Goal: Contribute content: Contribute content

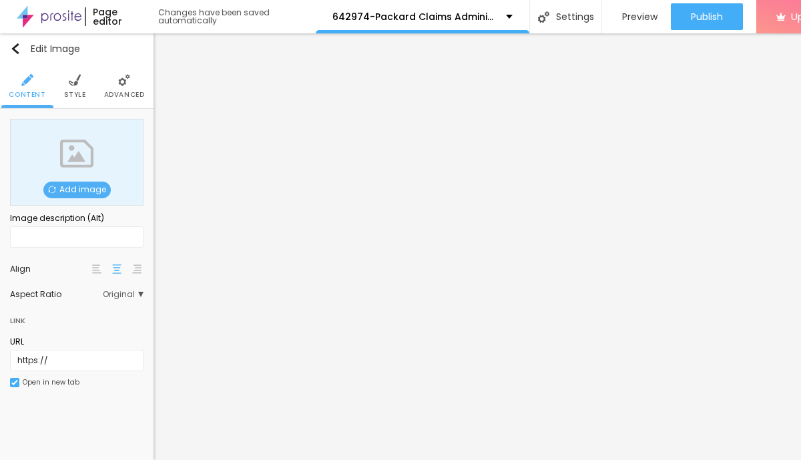
click at [101, 188] on span "Add image" at bounding box center [76, 189] width 67 height 17
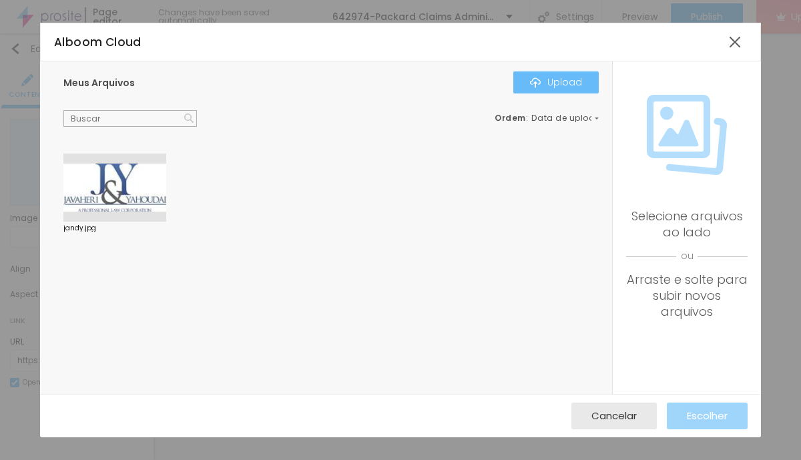
click at [558, 90] on button "Upload" at bounding box center [555, 81] width 85 height 21
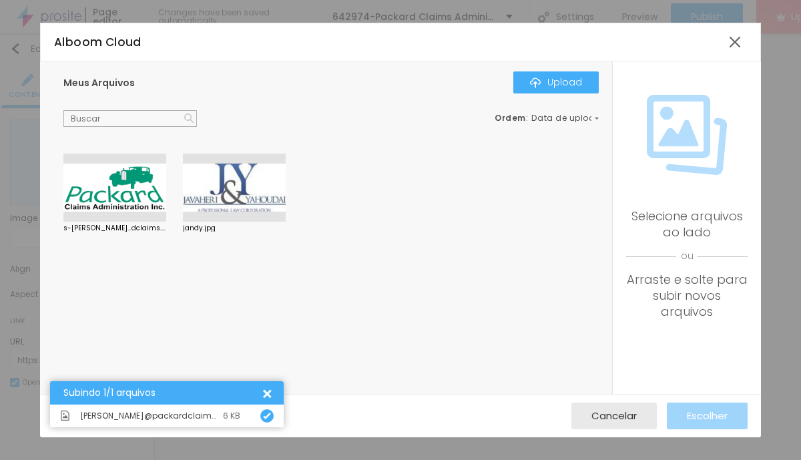
click at [138, 184] on div at bounding box center [114, 187] width 103 height 68
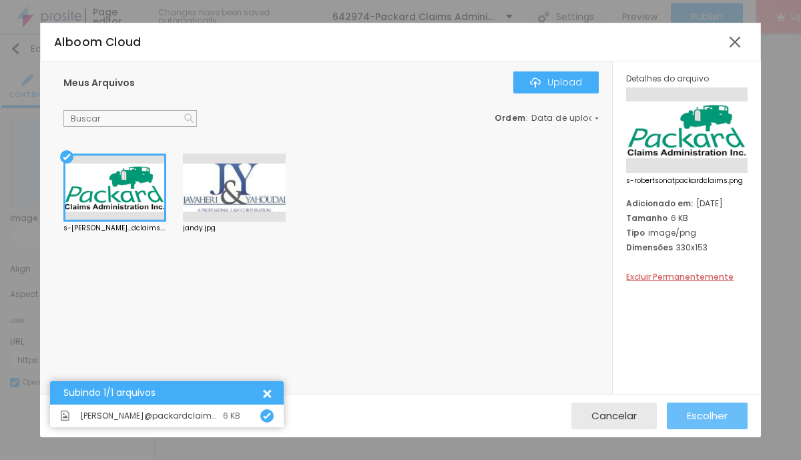
click at [701, 417] on span "Escolher" at bounding box center [706, 415] width 41 height 11
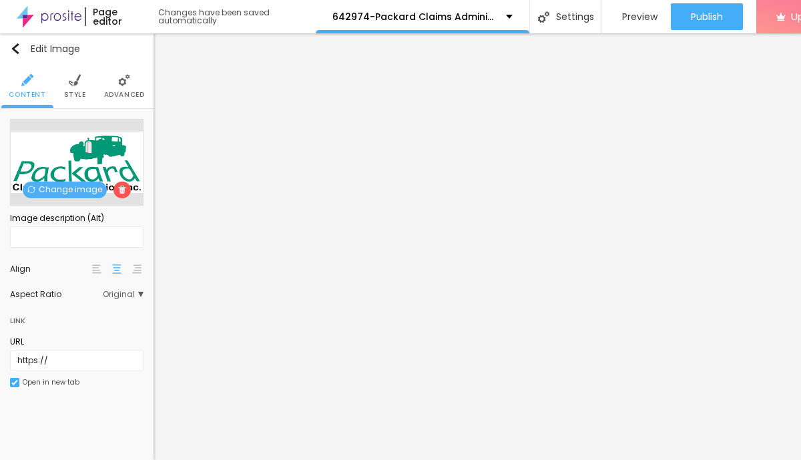
click at [78, 77] on img at bounding box center [75, 80] width 12 height 12
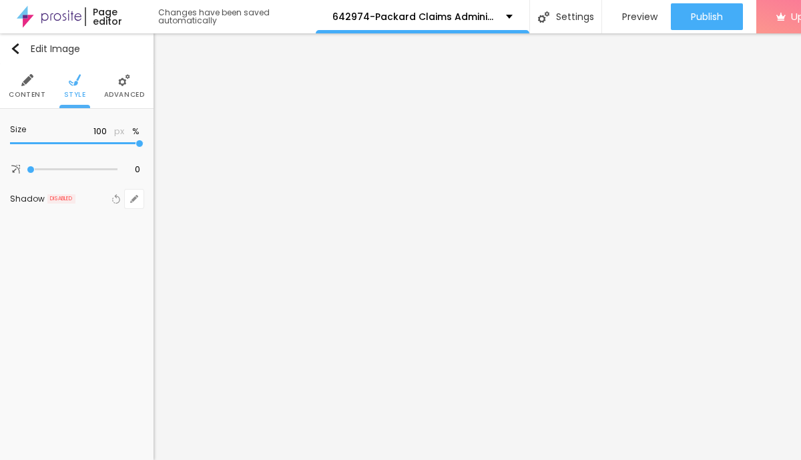
type input "95"
type input "70"
type input "65"
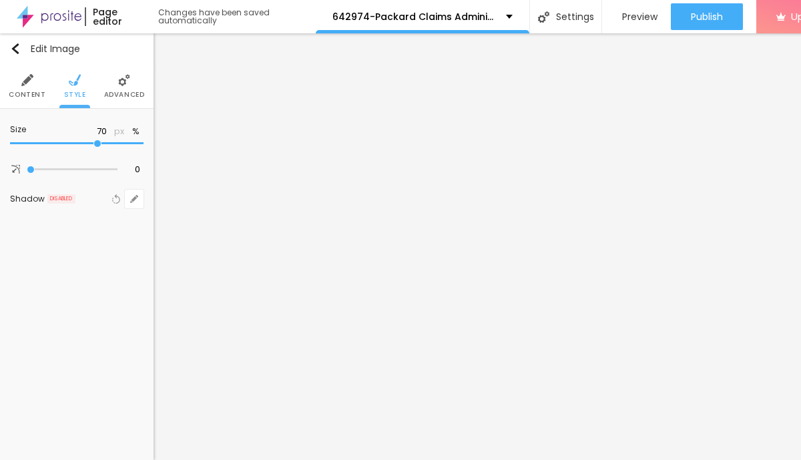
type input "65"
type input "60"
type input "55"
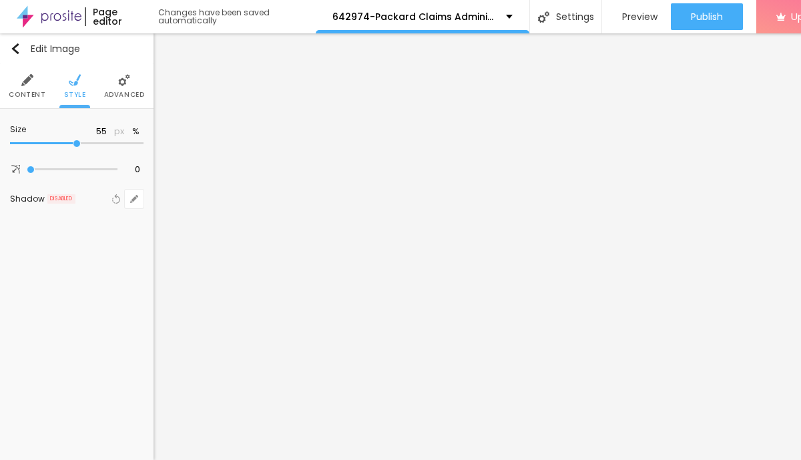
type input "45"
type input "35"
type input "15"
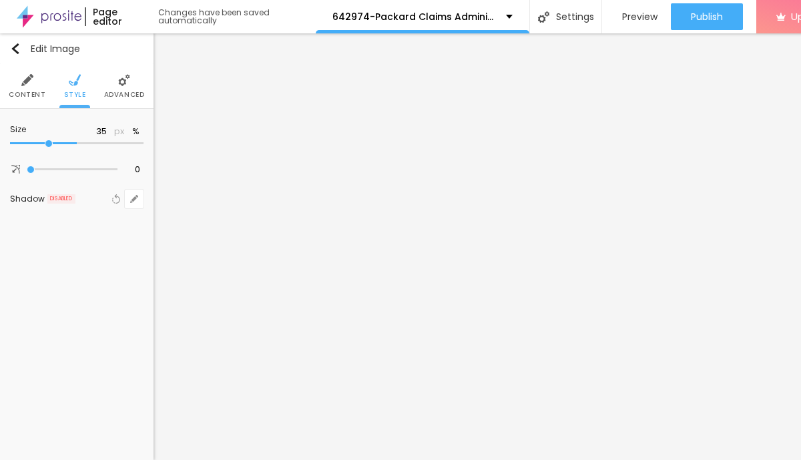
type input "15"
type input "10"
drag, startPoint x: 141, startPoint y: 143, endPoint x: -15, endPoint y: 147, distance: 156.1
type input "10"
click at [10, 147] on input "range" at bounding box center [76, 143] width 133 height 7
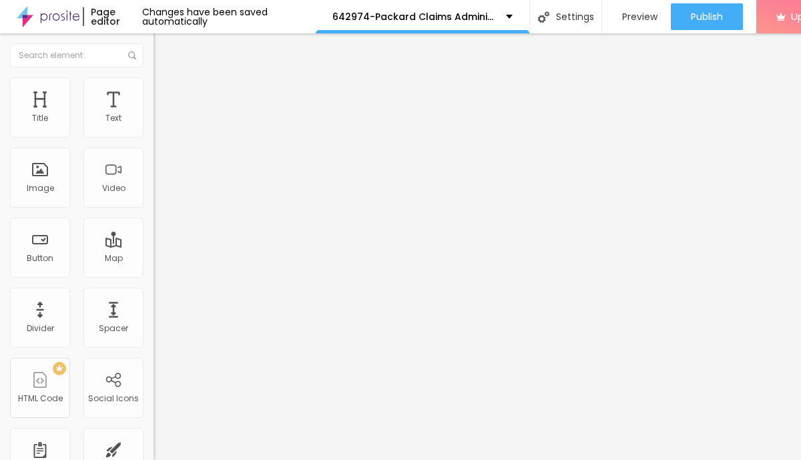
click at [153, 128] on button "button" at bounding box center [162, 121] width 19 height 14
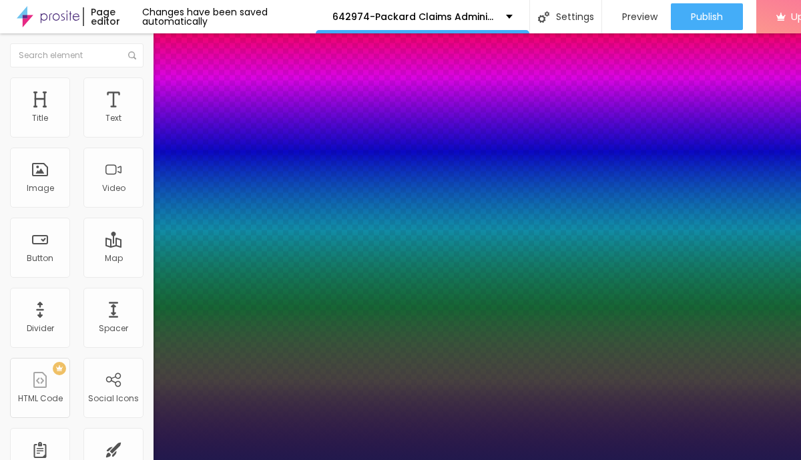
type input "1"
type input "14"
type input "1"
type input "17"
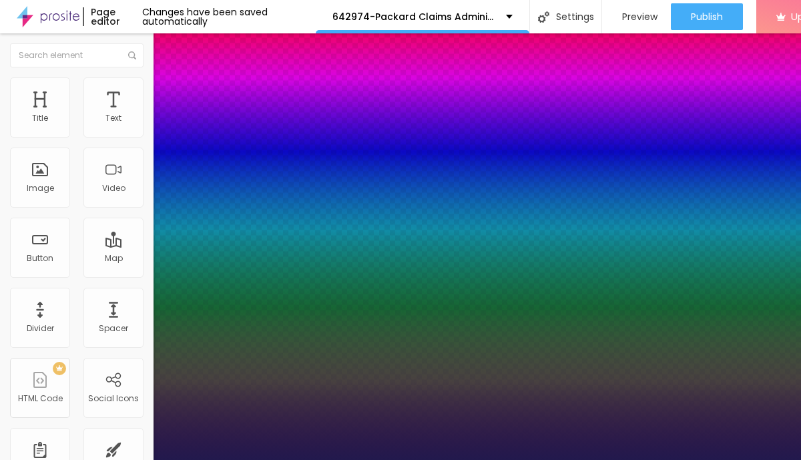
type input "17"
type input "1"
type input "20"
type input "1"
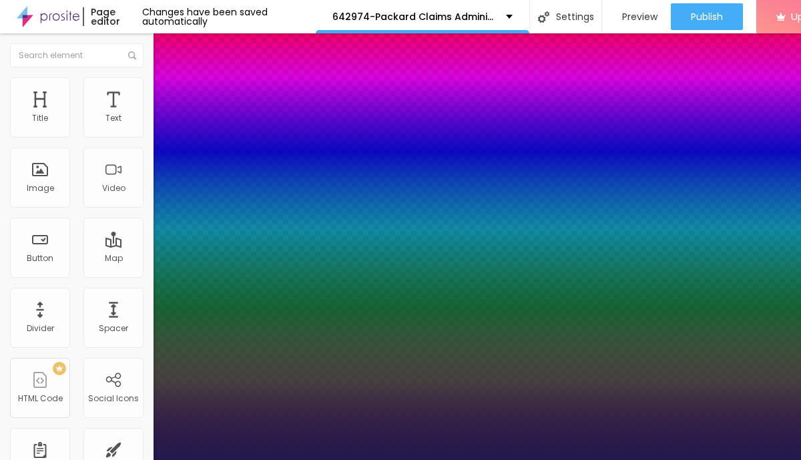
type input "21"
type input "1"
type input "22"
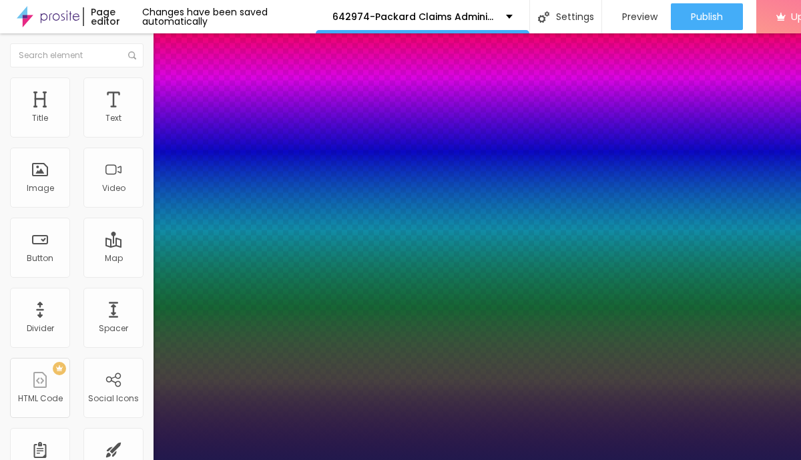
type input "1"
type input "23"
type input "1"
type input "24"
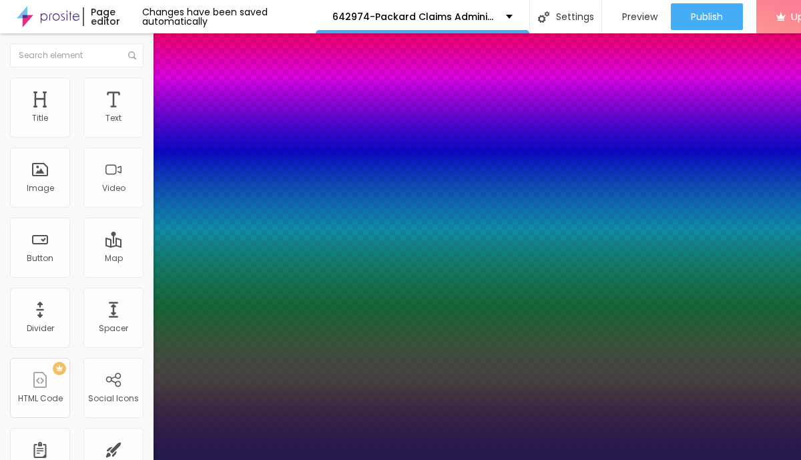
type input "24"
type input "1"
type input "25"
type input "1"
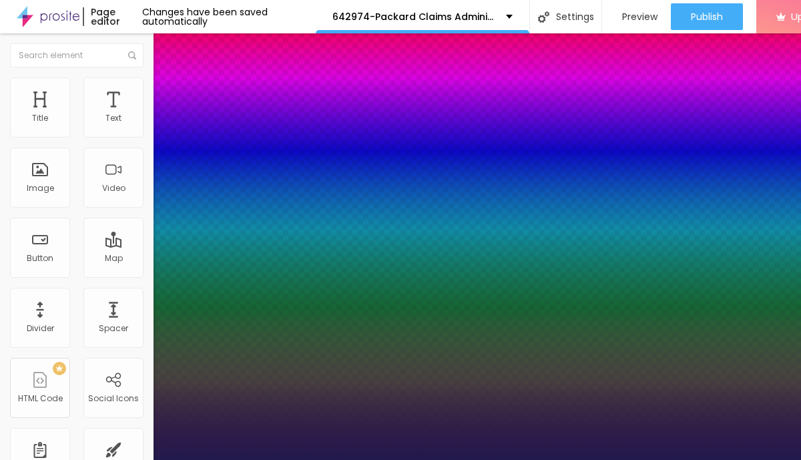
type input "26"
type input "1"
type input "25"
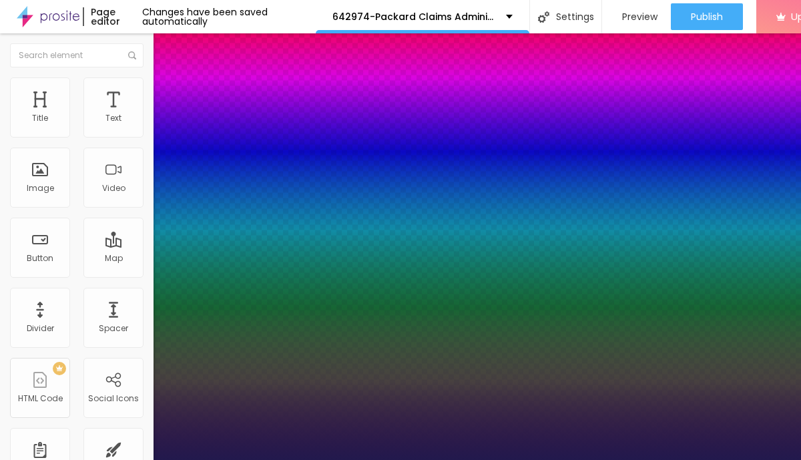
type input "1"
drag, startPoint x: 177, startPoint y: 227, endPoint x: 189, endPoint y: 227, distance: 12.0
type input "25"
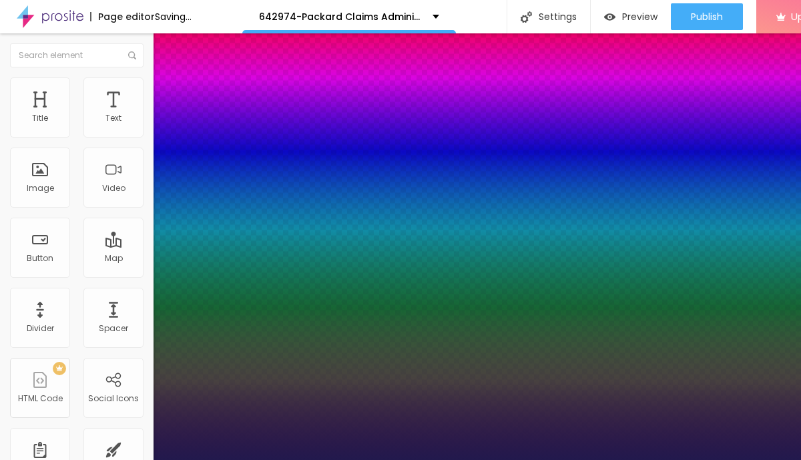
type input "1"
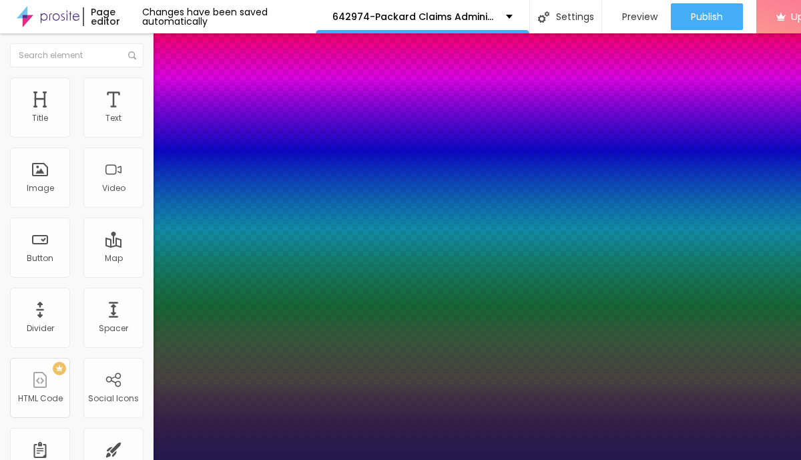
click at [378, 459] on div at bounding box center [400, 460] width 801 height 0
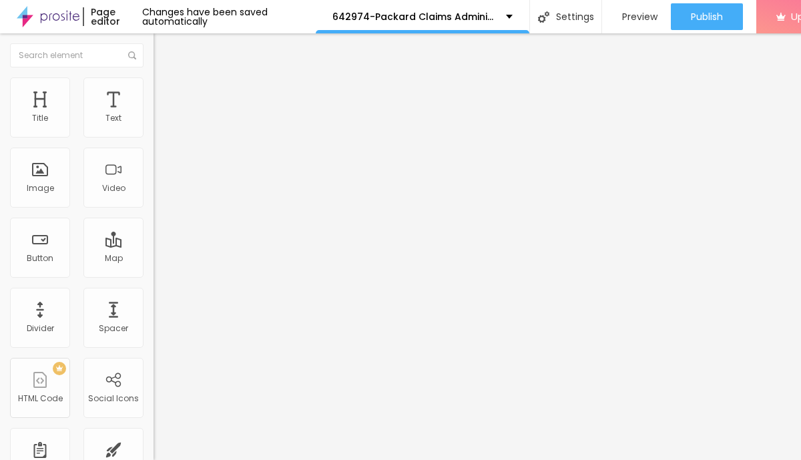
drag, startPoint x: 72, startPoint y: 148, endPoint x: -3, endPoint y: 155, distance: 75.0
click at [0, 155] on html "Page editor Changes have been saved automatically 642974-Packard Claims Adminis…" at bounding box center [400, 230] width 801 height 460
drag, startPoint x: 51, startPoint y: 147, endPoint x: 0, endPoint y: 149, distance: 50.7
click at [153, 149] on div "Text Click me Align Size Default Small Default Big Link URL https:// Open in ne…" at bounding box center [229, 201] width 153 height 194
paste input "→ VIEW DOCUMENT HERE"
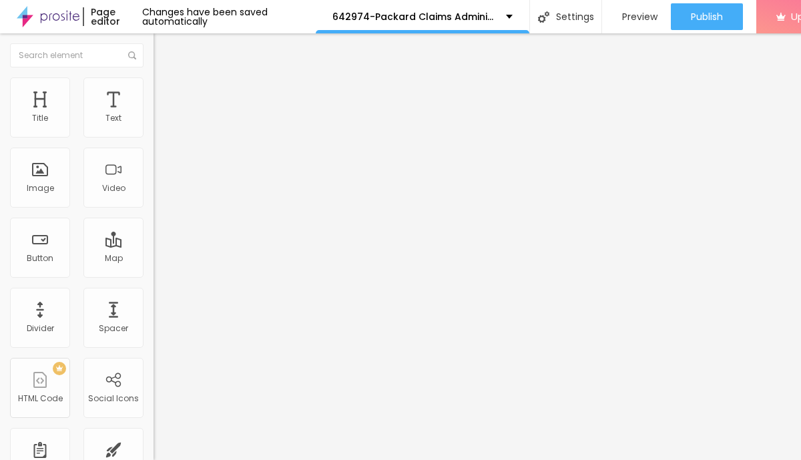
type input "→ VIEW DOCUMENT HERE"
click at [153, 274] on input "https://" at bounding box center [233, 268] width 160 height 13
paste input "[DOMAIN_NAME]"
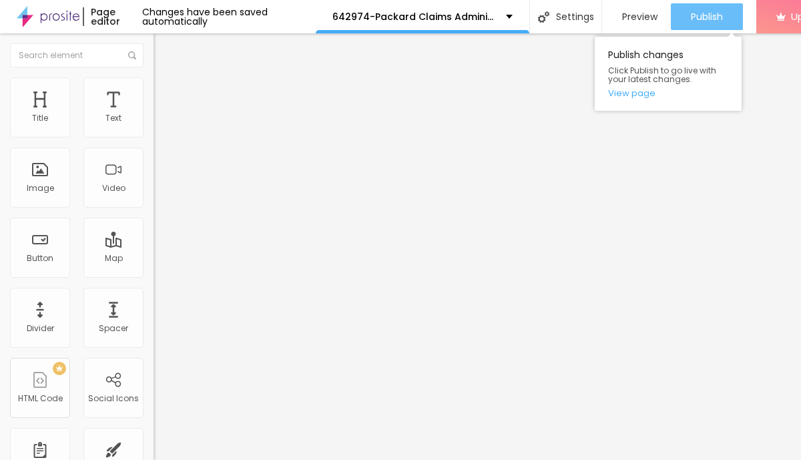
type input "[URL][DOMAIN_NAME]"
click at [710, 5] on div "Publish" at bounding box center [706, 16] width 32 height 27
